Goal: Transaction & Acquisition: Purchase product/service

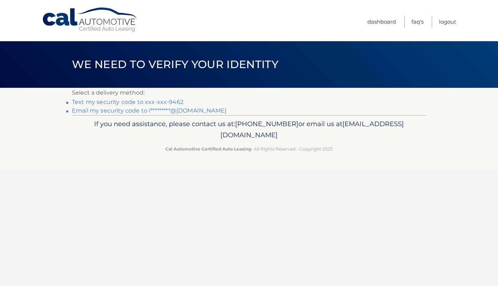
click at [136, 101] on link "Text my security code to xxx-xxx-9462" at bounding box center [128, 101] width 112 height 7
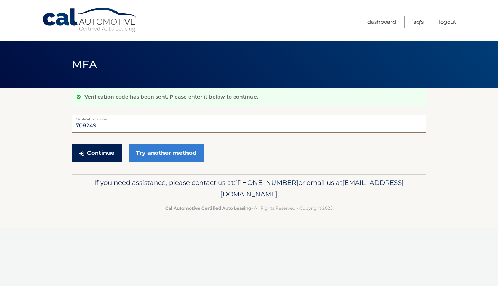
type input "708249"
click at [98, 153] on button "Continue" at bounding box center [97, 153] width 50 height 18
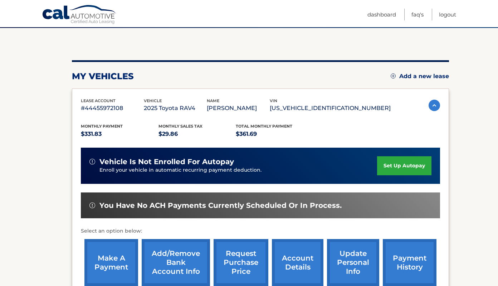
scroll to position [75, 0]
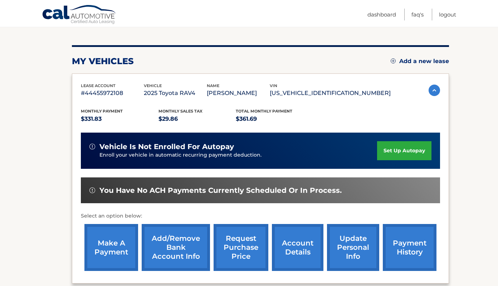
click at [121, 241] on link "make a payment" at bounding box center [111, 247] width 54 height 47
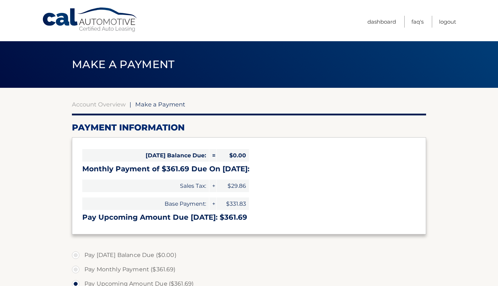
select select "OWY0MjM2ZmQtOWFhNy00NTFlLTlhYWQtZDU0MmVjYjUxYWVi"
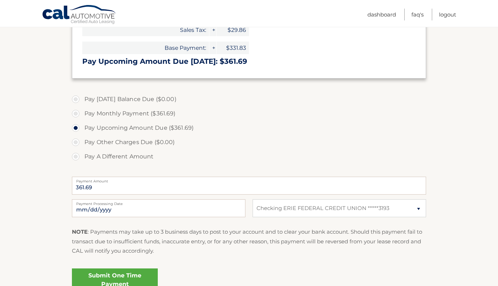
scroll to position [166, 0]
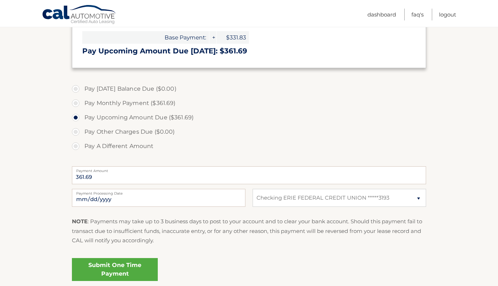
click at [113, 271] on link "Submit One Time Payment" at bounding box center [115, 269] width 86 height 23
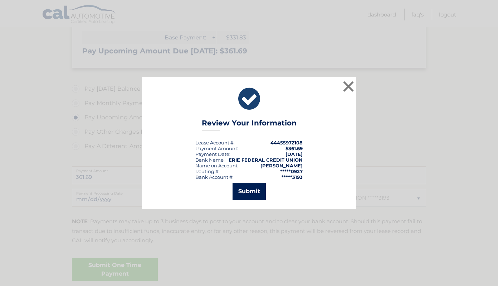
click at [257, 194] on button "Submit" at bounding box center [249, 191] width 33 height 17
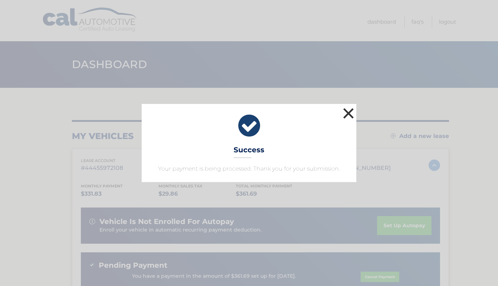
click at [349, 111] on button "×" at bounding box center [349, 113] width 14 height 14
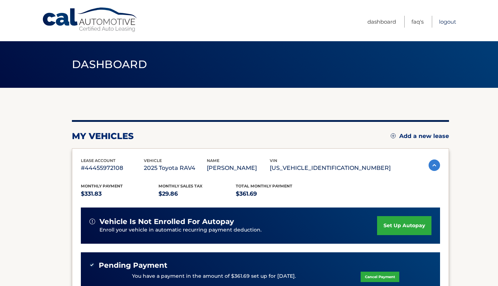
click at [447, 23] on link "Logout" at bounding box center [447, 22] width 17 height 12
